Goal: Consume media (video, audio)

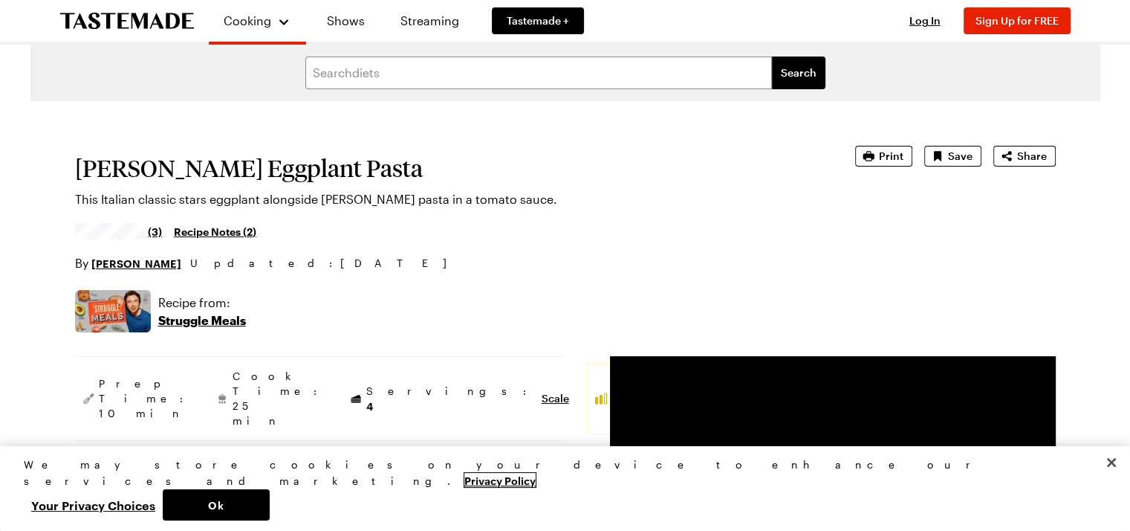
click at [536, 487] on link "Privacy Policy" at bounding box center [499, 480] width 71 height 14
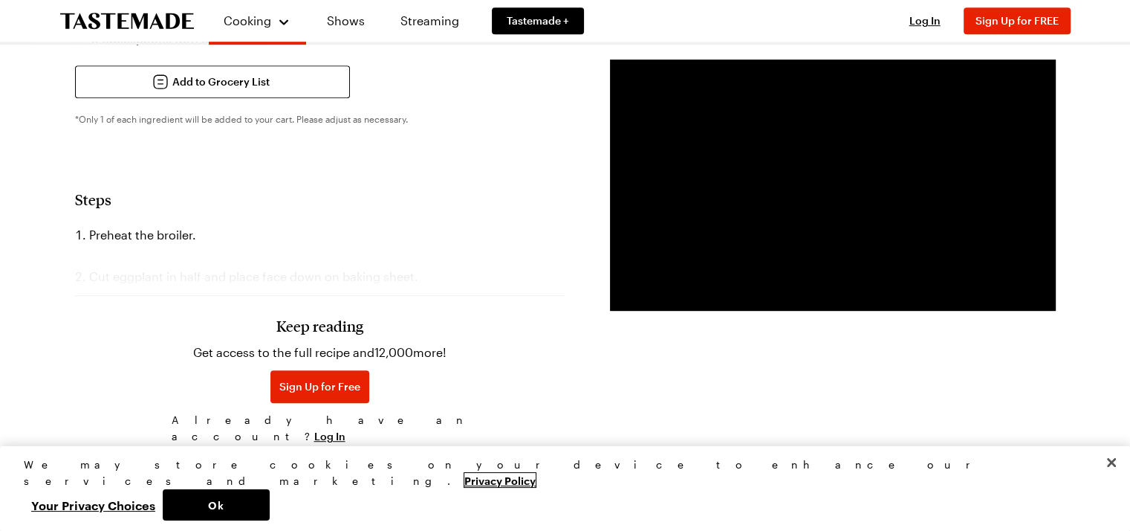
scroll to position [832, 0]
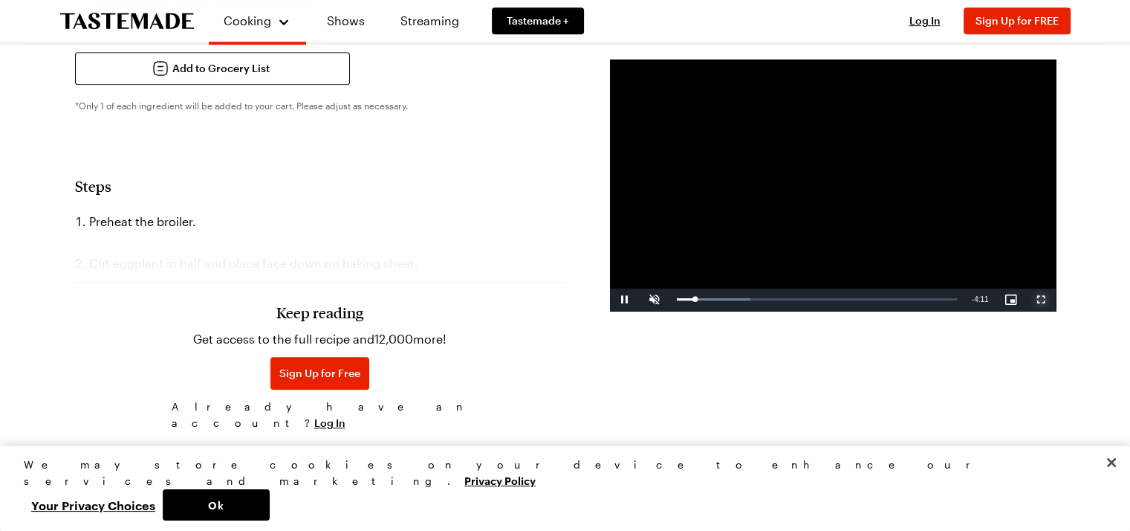
click at [1026, 299] on span "Video Player" at bounding box center [1041, 299] width 30 height 0
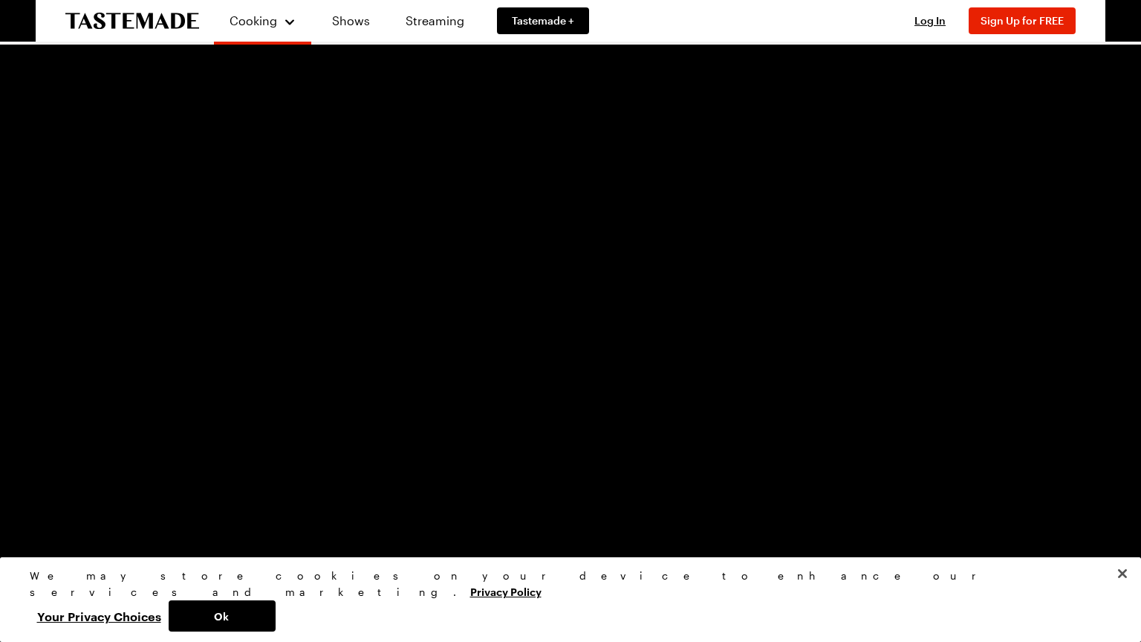
click at [103, 530] on div "Unmute 93%" at bounding box center [67, 631] width 74 height 22
click at [88, 530] on div "85%" at bounding box center [77, 631] width 37 height 22
click at [85, 530] on div "78%" at bounding box center [77, 631] width 30 height 2
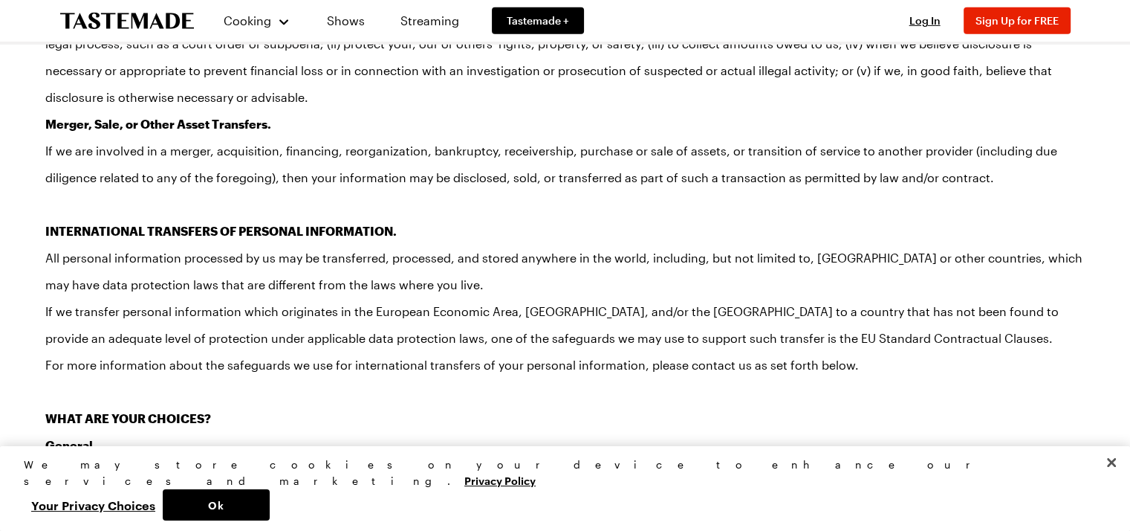
scroll to position [4895, 0]
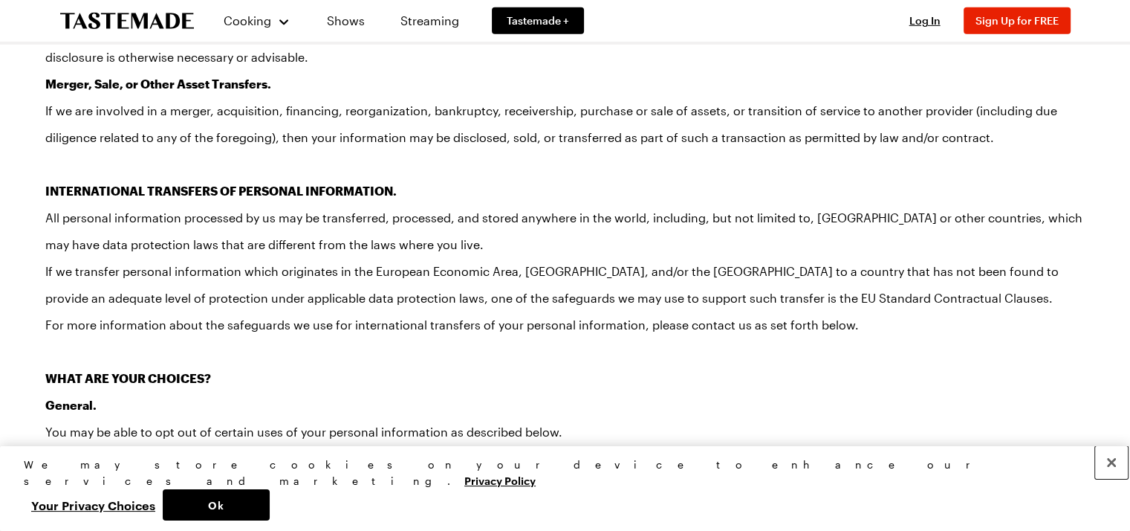
click at [1105, 476] on button "Close" at bounding box center [1111, 462] width 33 height 33
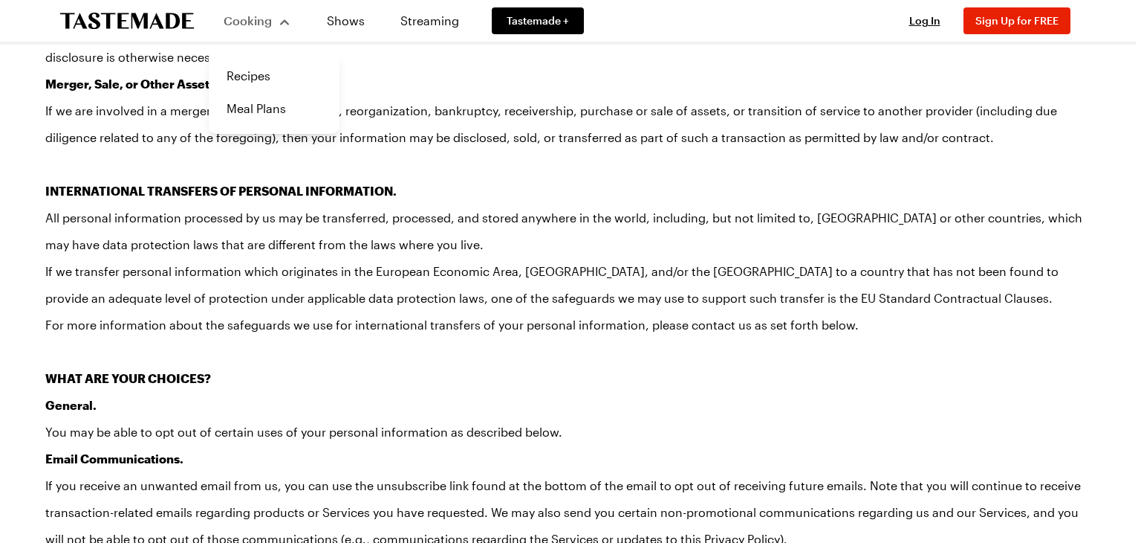
click at [272, 13] on span "Cooking" at bounding box center [248, 20] width 48 height 14
